Goal: Browse casually: Explore the website without a specific task or goal

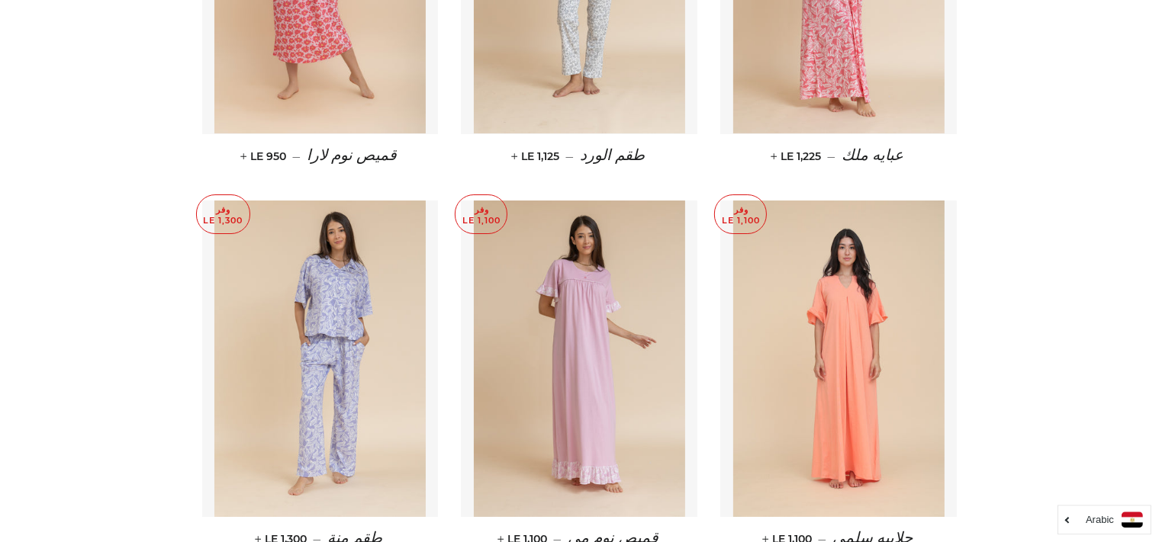
scroll to position [5507, 0]
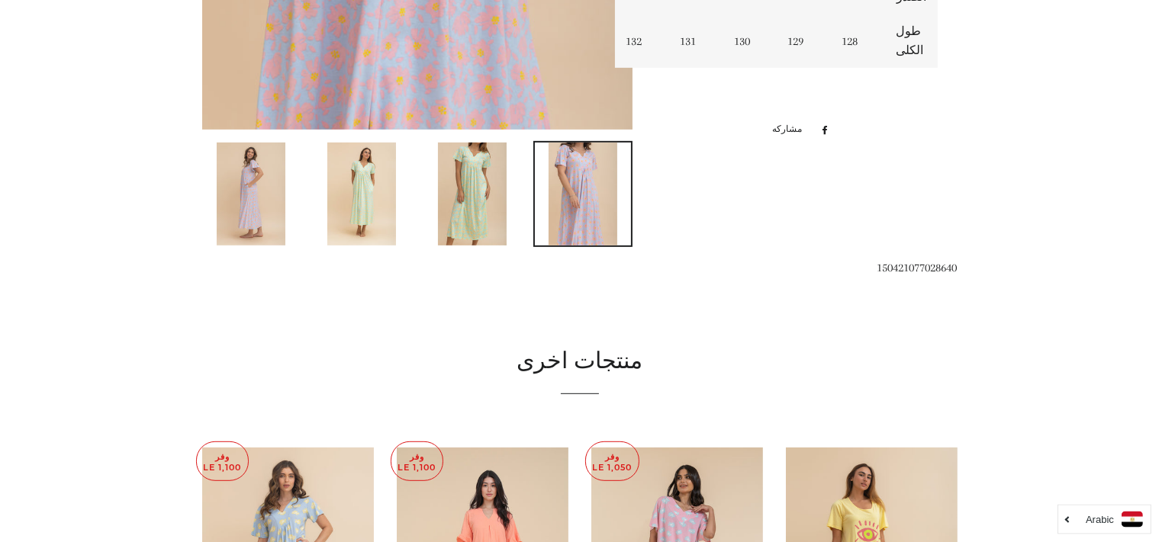
scroll to position [683, 0]
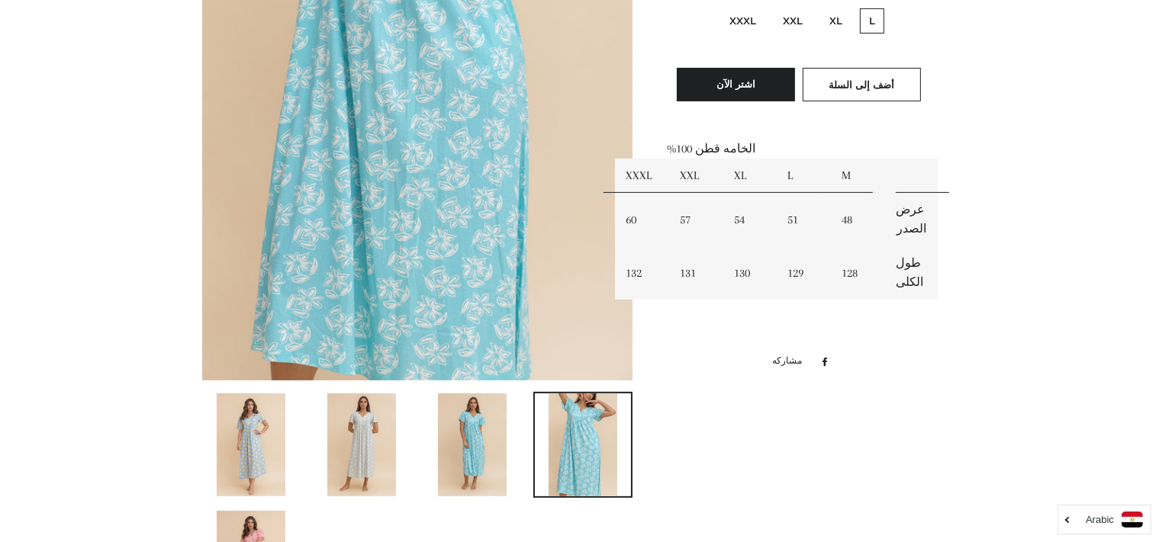
scroll to position [655, 0]
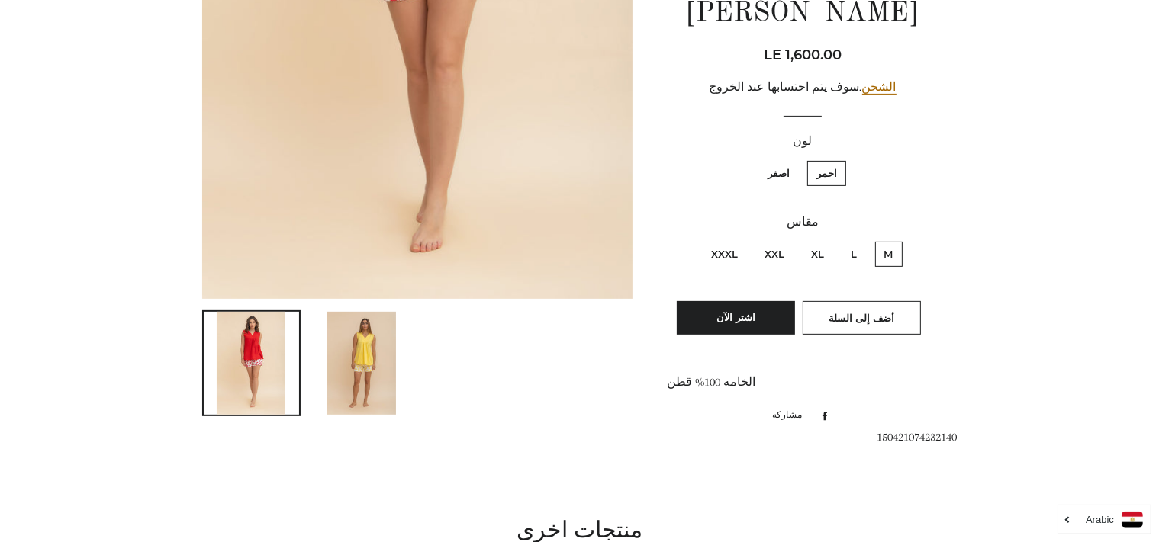
scroll to position [513, 0]
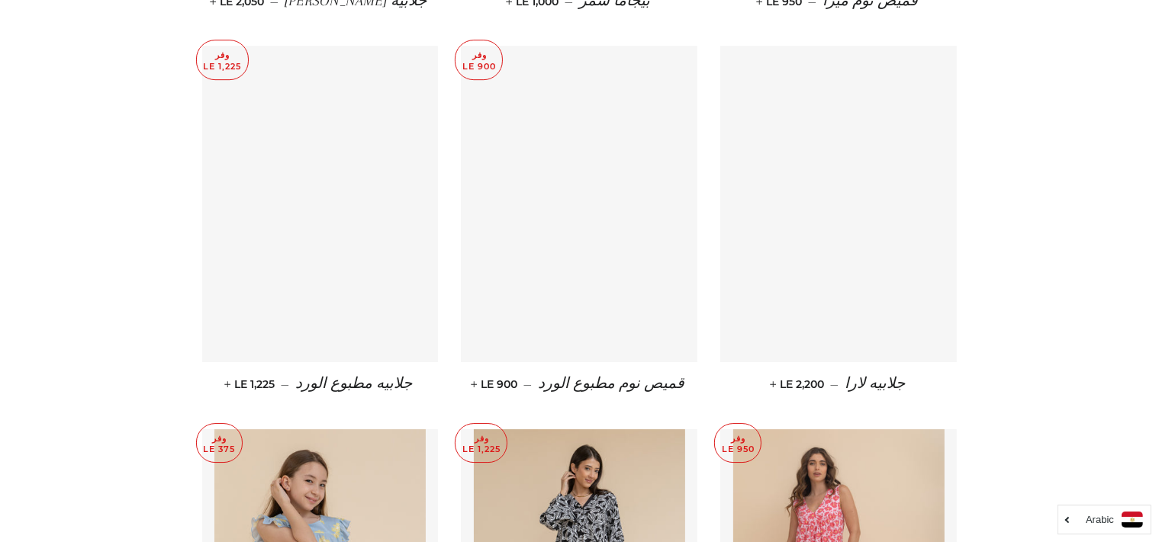
scroll to position [4888, 0]
